Goal: Information Seeking & Learning: Learn about a topic

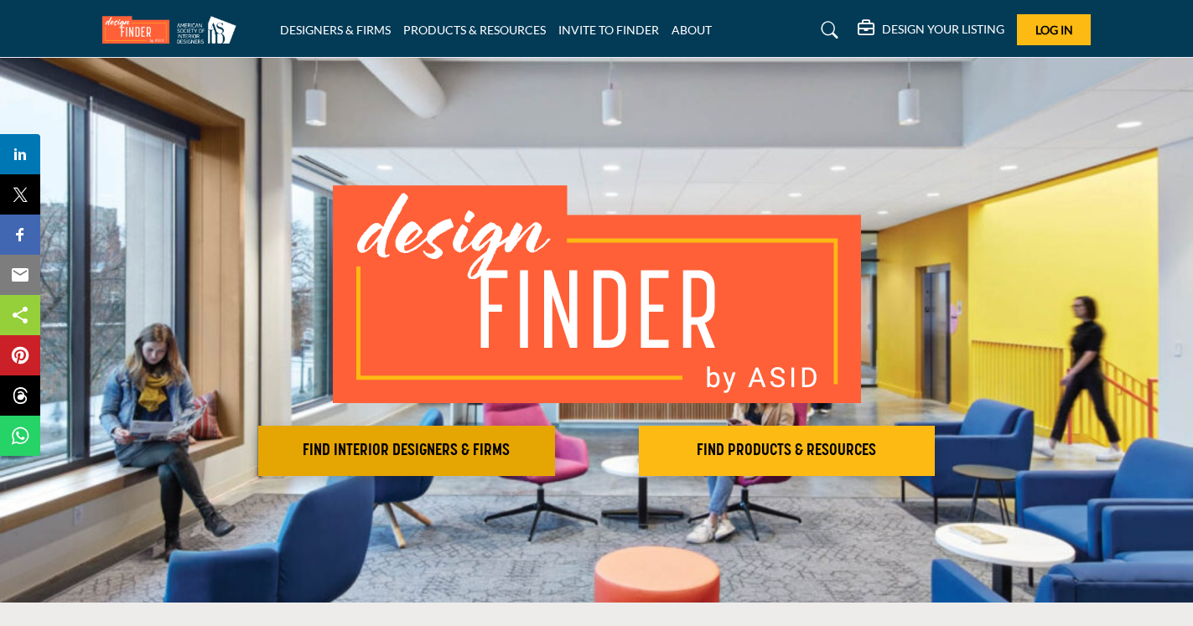
click at [428, 460] on h2 "FIND INTERIOR DESIGNERS & FIRMS" at bounding box center [406, 451] width 287 height 20
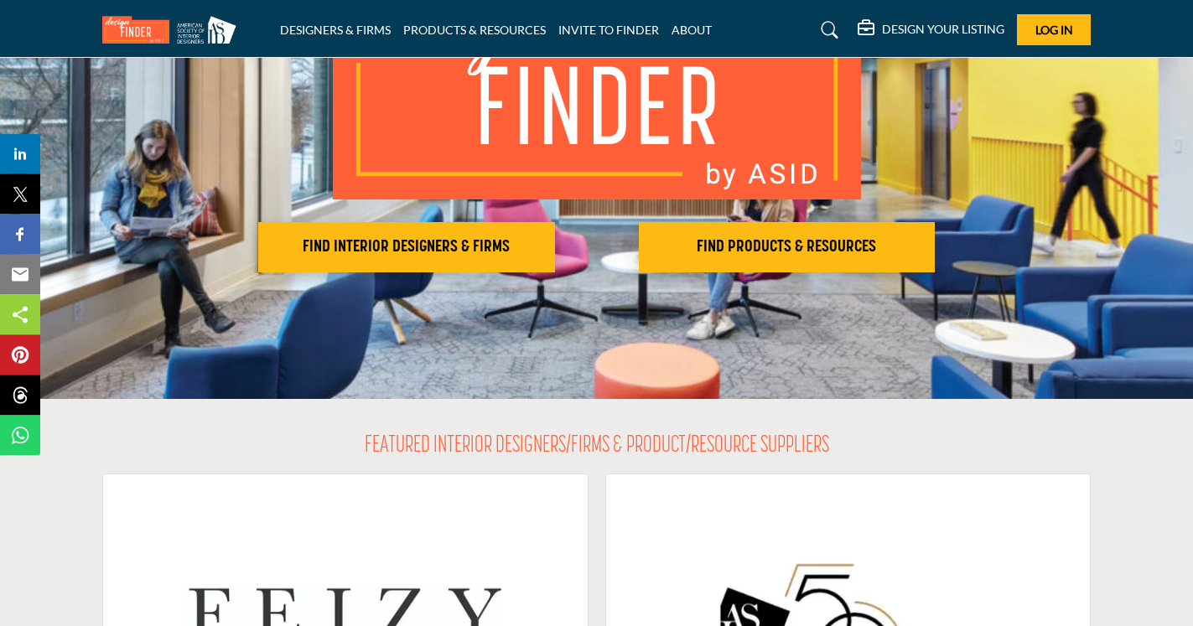
scroll to position [208, 0]
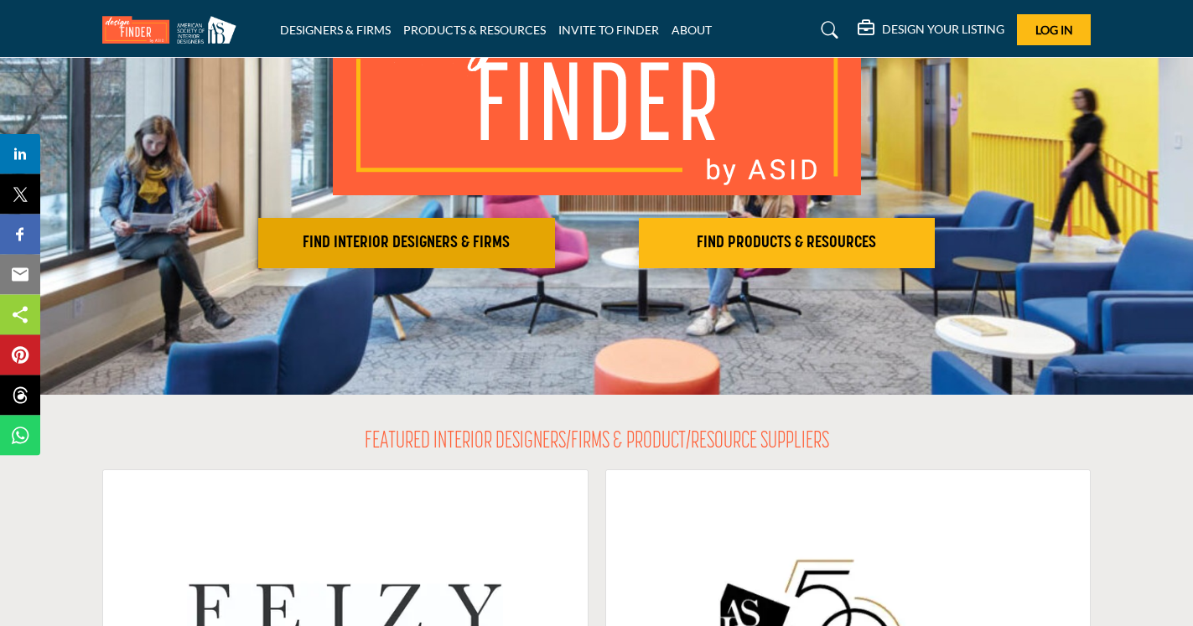
click at [442, 245] on h2 "FIND INTERIOR DESIGNERS & FIRMS" at bounding box center [406, 243] width 287 height 20
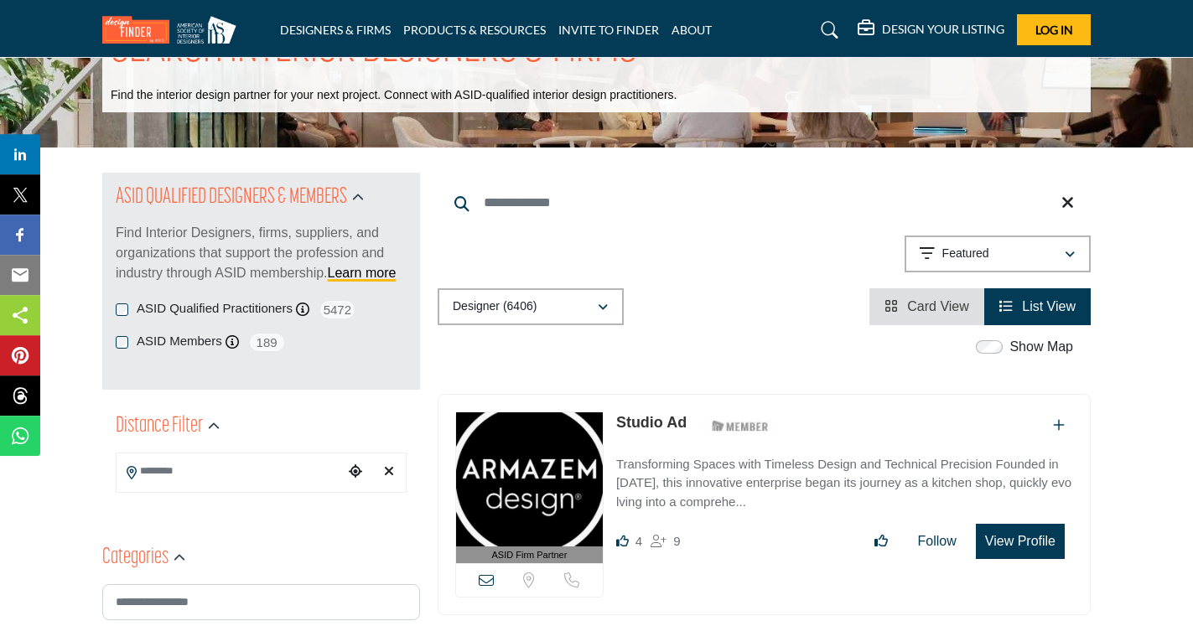
scroll to position [85, 0]
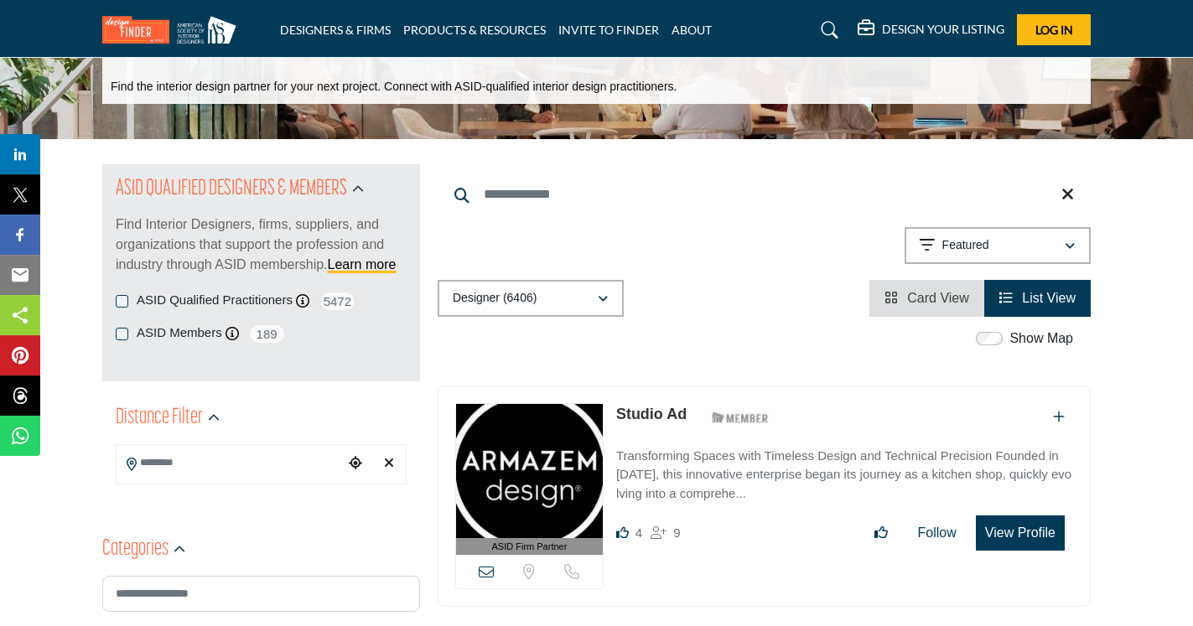
click at [127, 294] on div "ASID Qualified Practitioners ASID Qualified Practitioner who validates work and…" at bounding box center [261, 301] width 291 height 21
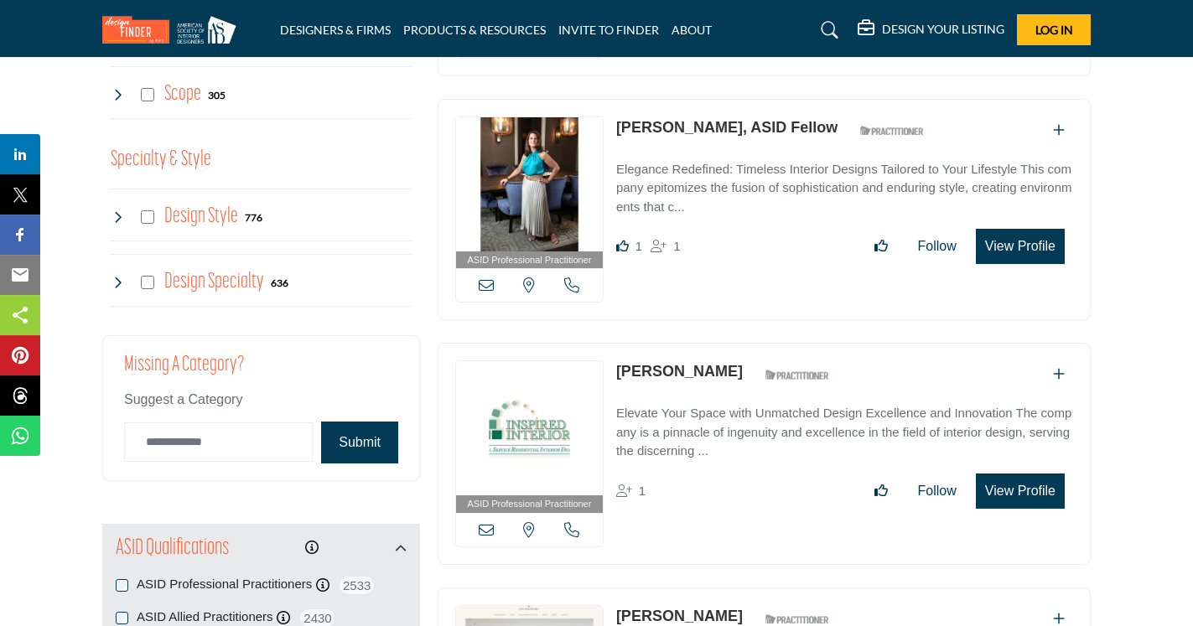
scroll to position [1437, 0]
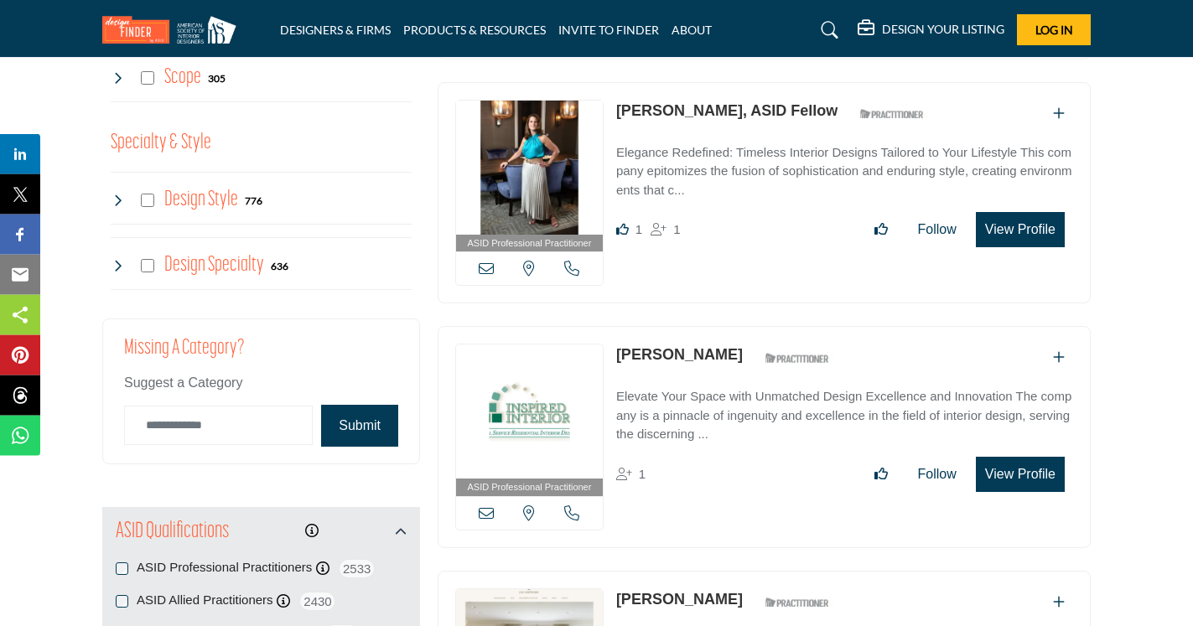
click at [992, 216] on button "View Profile" at bounding box center [1020, 229] width 89 height 35
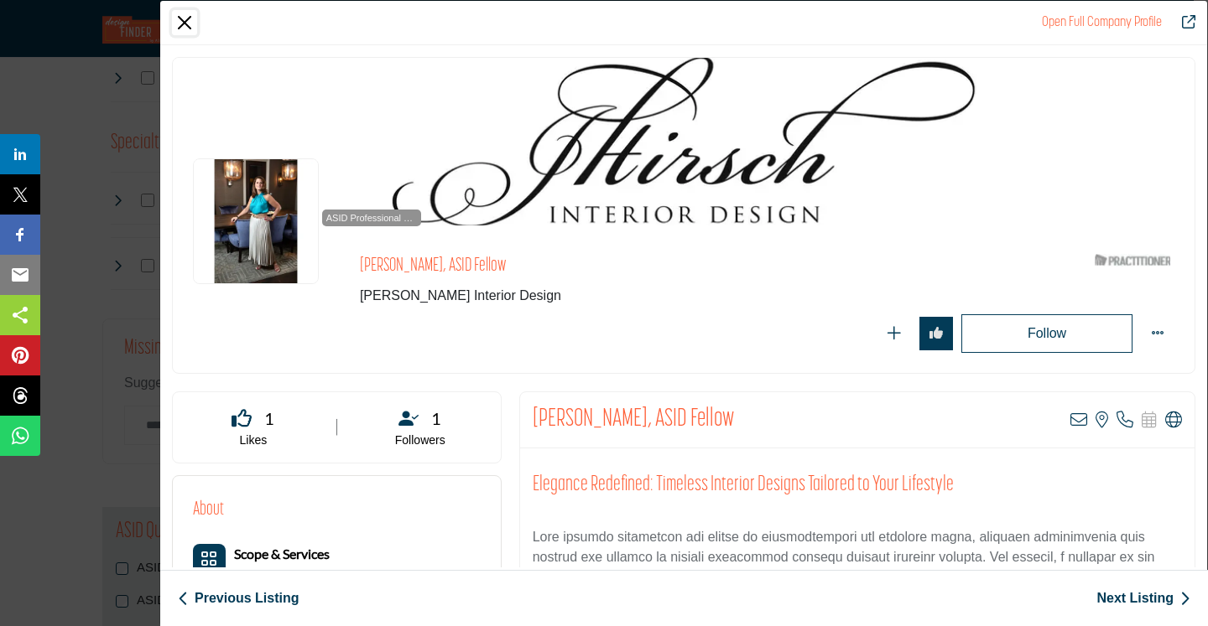
click at [183, 26] on button "Close" at bounding box center [184, 22] width 25 height 25
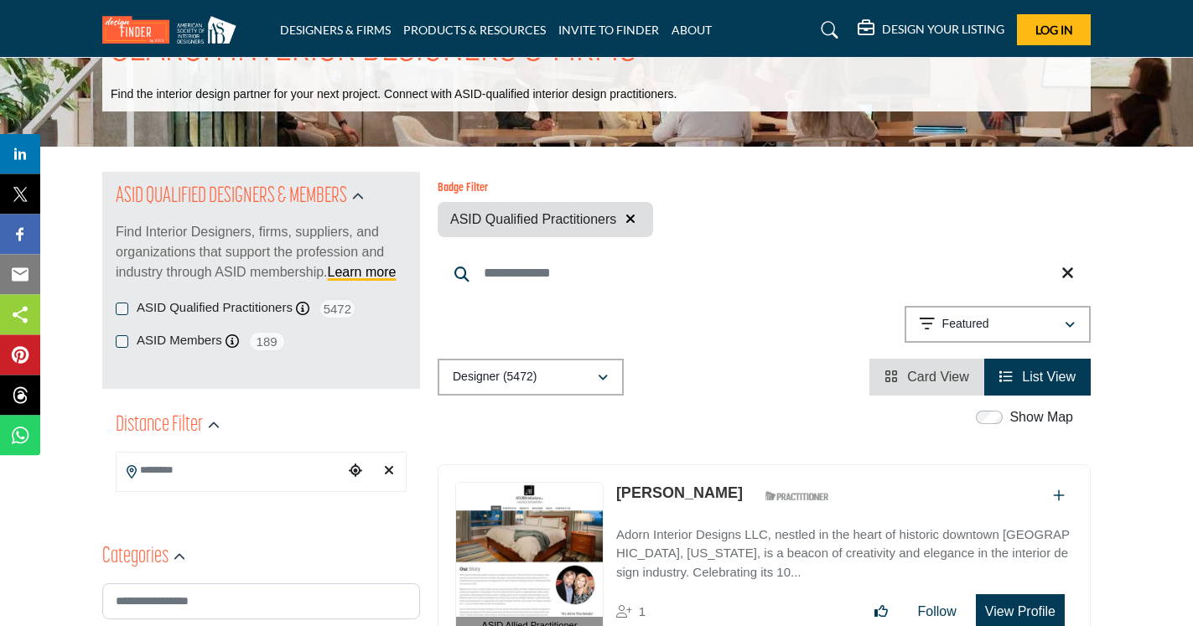
scroll to position [51, 0]
